Goal: Manage account settings

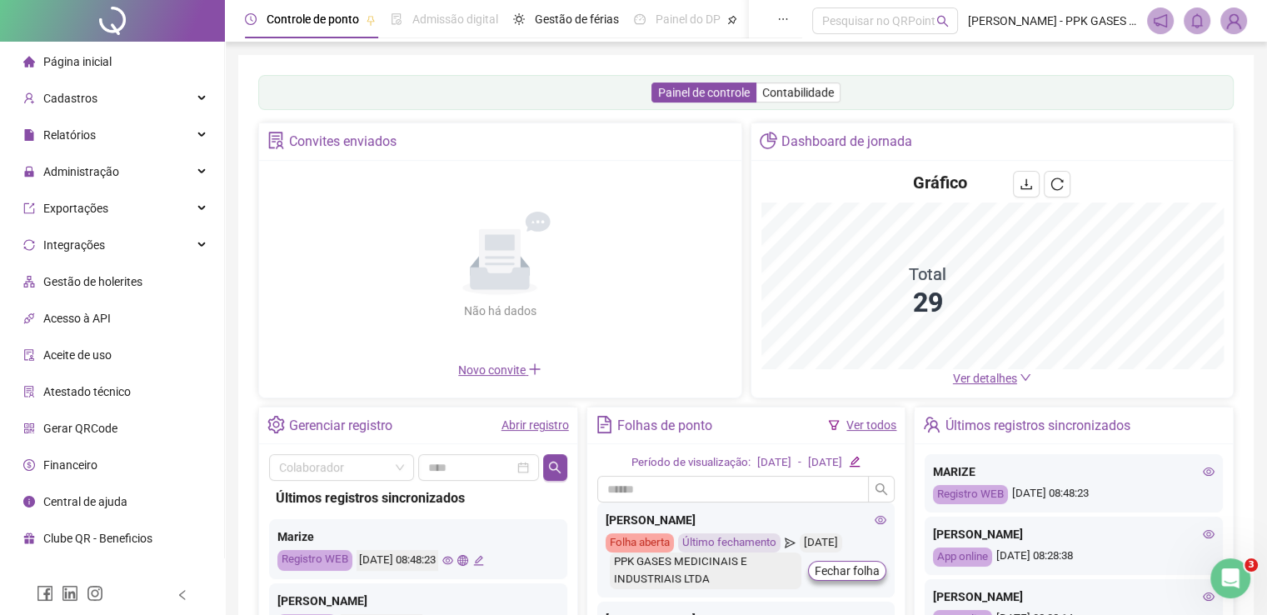
click at [1238, 18] on img at bounding box center [1233, 20] width 25 height 25
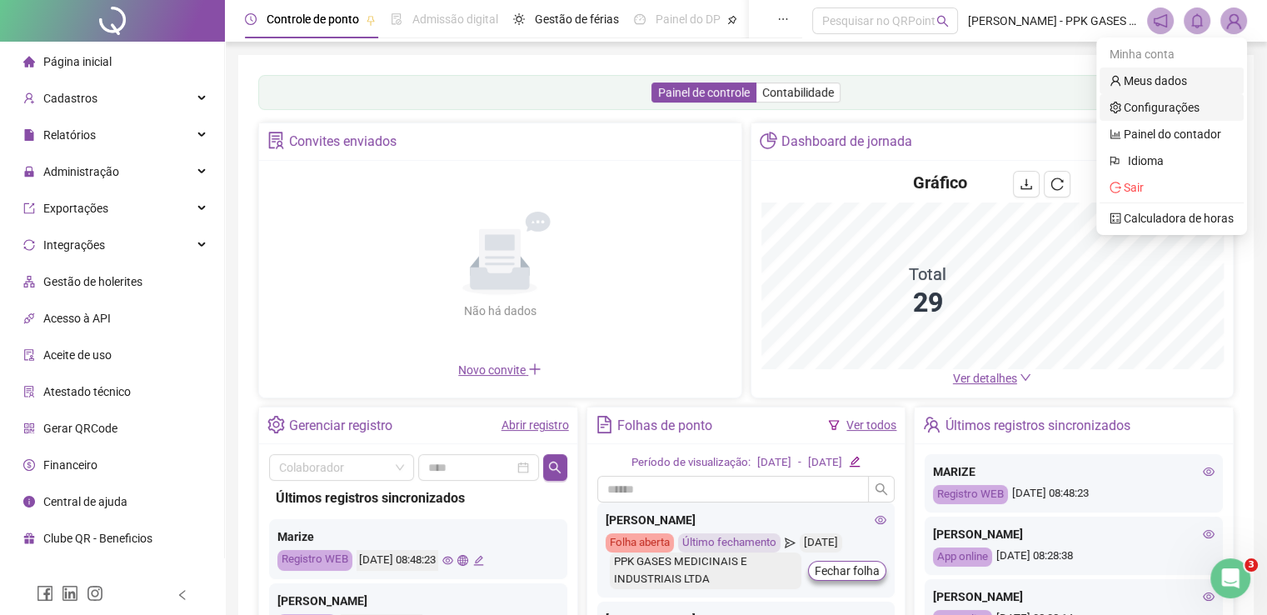
click at [1187, 84] on link "Meus dados" at bounding box center [1147, 80] width 77 height 13
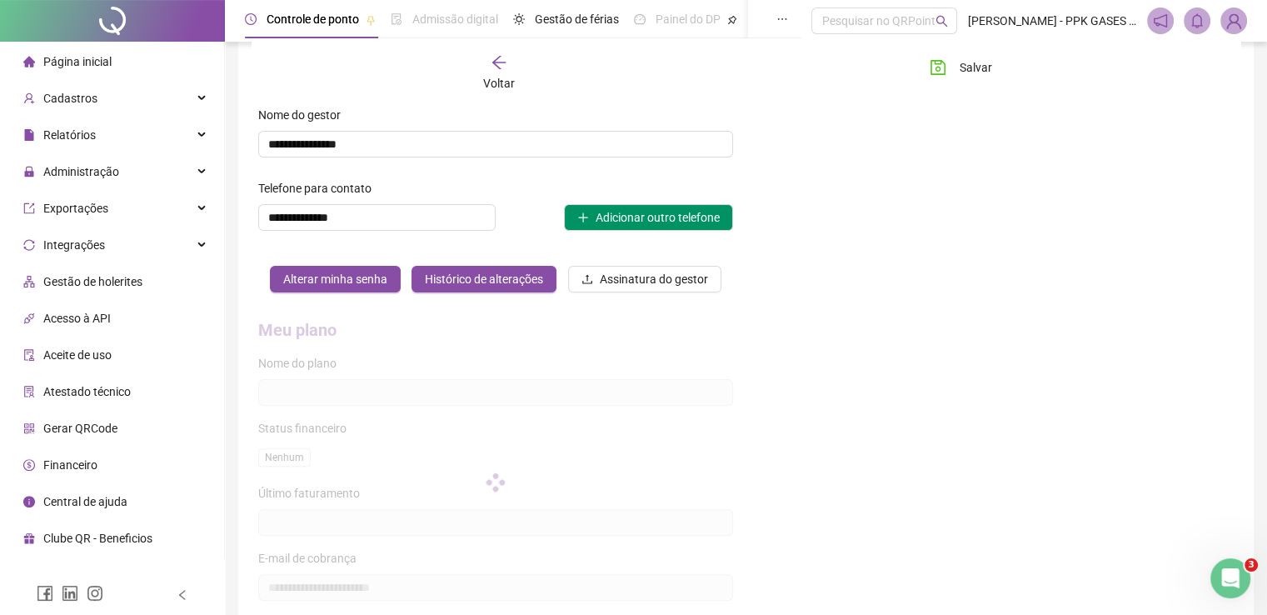
scroll to position [519, 0]
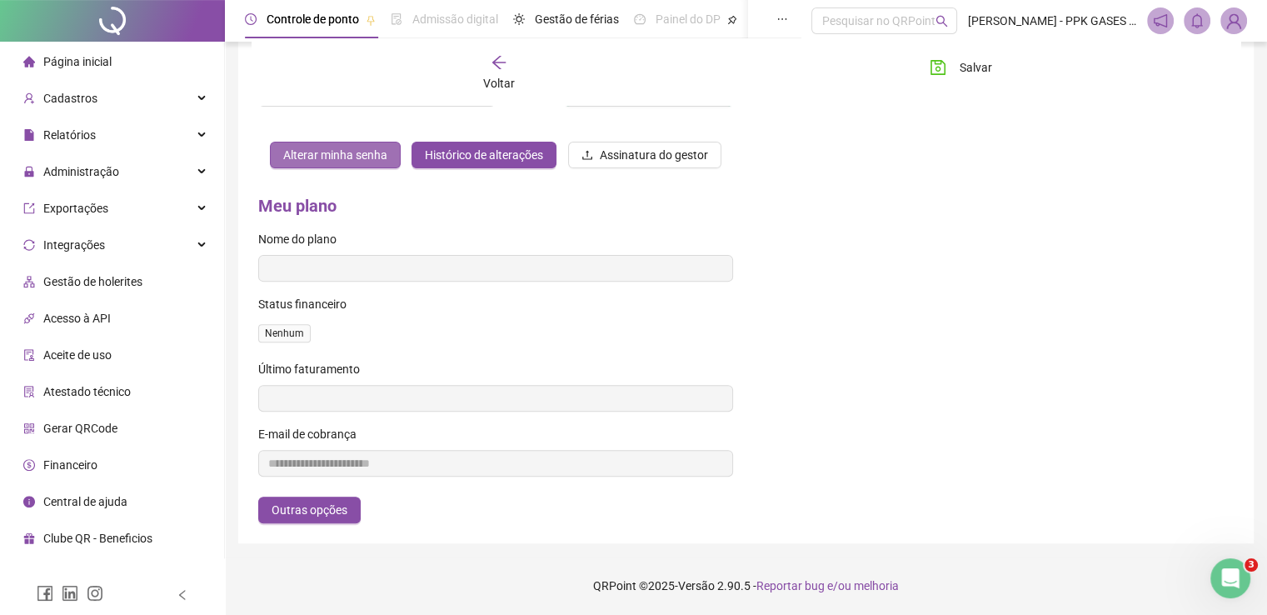
click at [357, 153] on span "Alterar minha senha" at bounding box center [335, 155] width 104 height 18
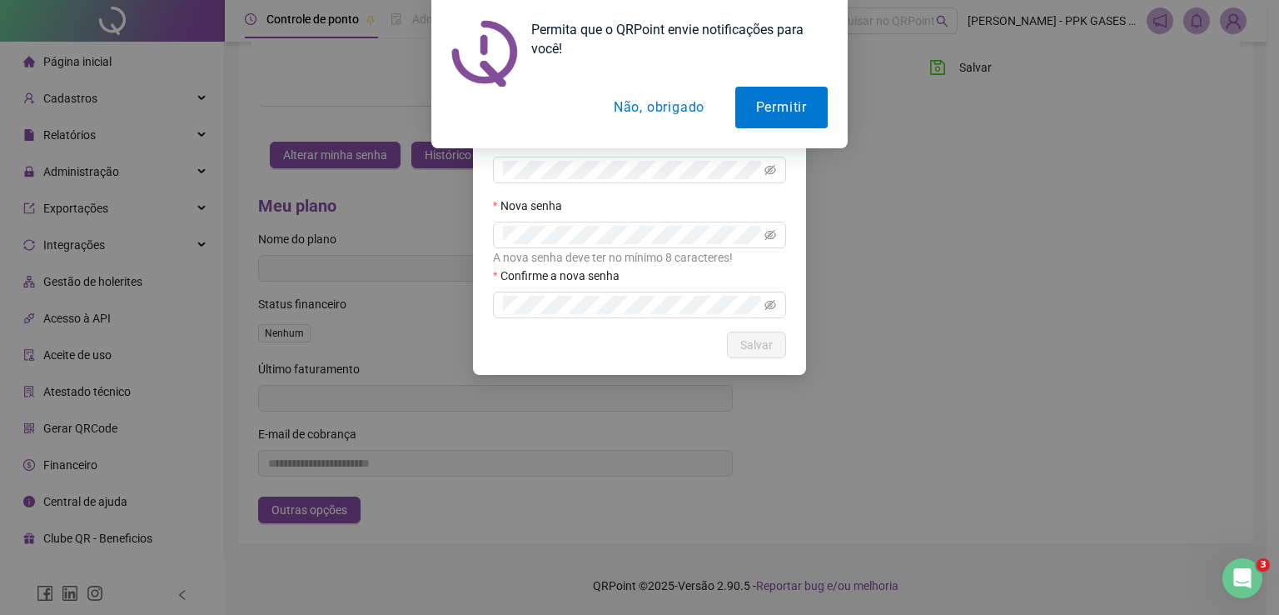
click at [674, 109] on button "Não, obrigado" at bounding box center [659, 108] width 132 height 42
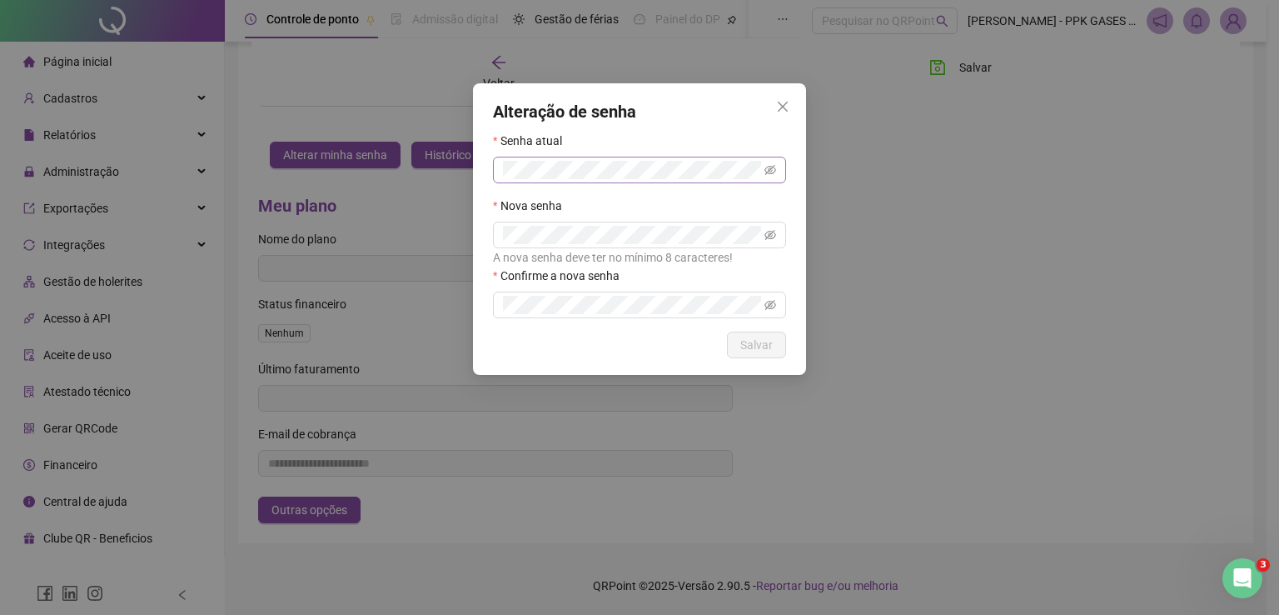
click at [603, 180] on span at bounding box center [639, 170] width 293 height 27
click at [785, 100] on icon "close" at bounding box center [782, 106] width 13 height 13
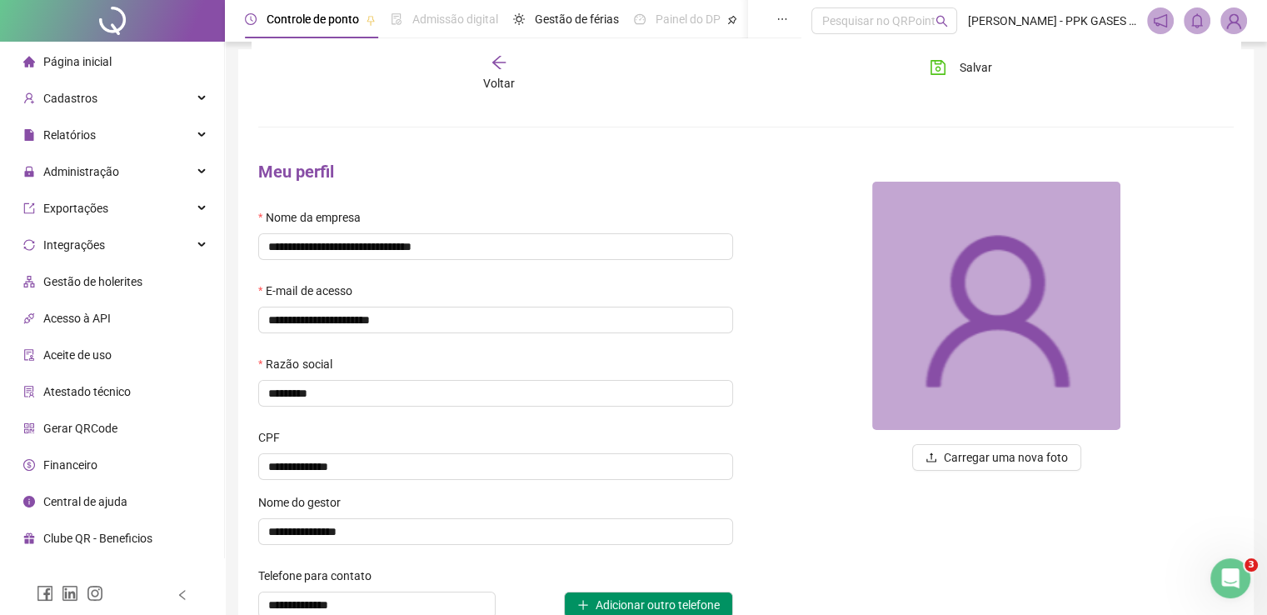
scroll to position [0, 0]
